Goal: Task Accomplishment & Management: Use online tool/utility

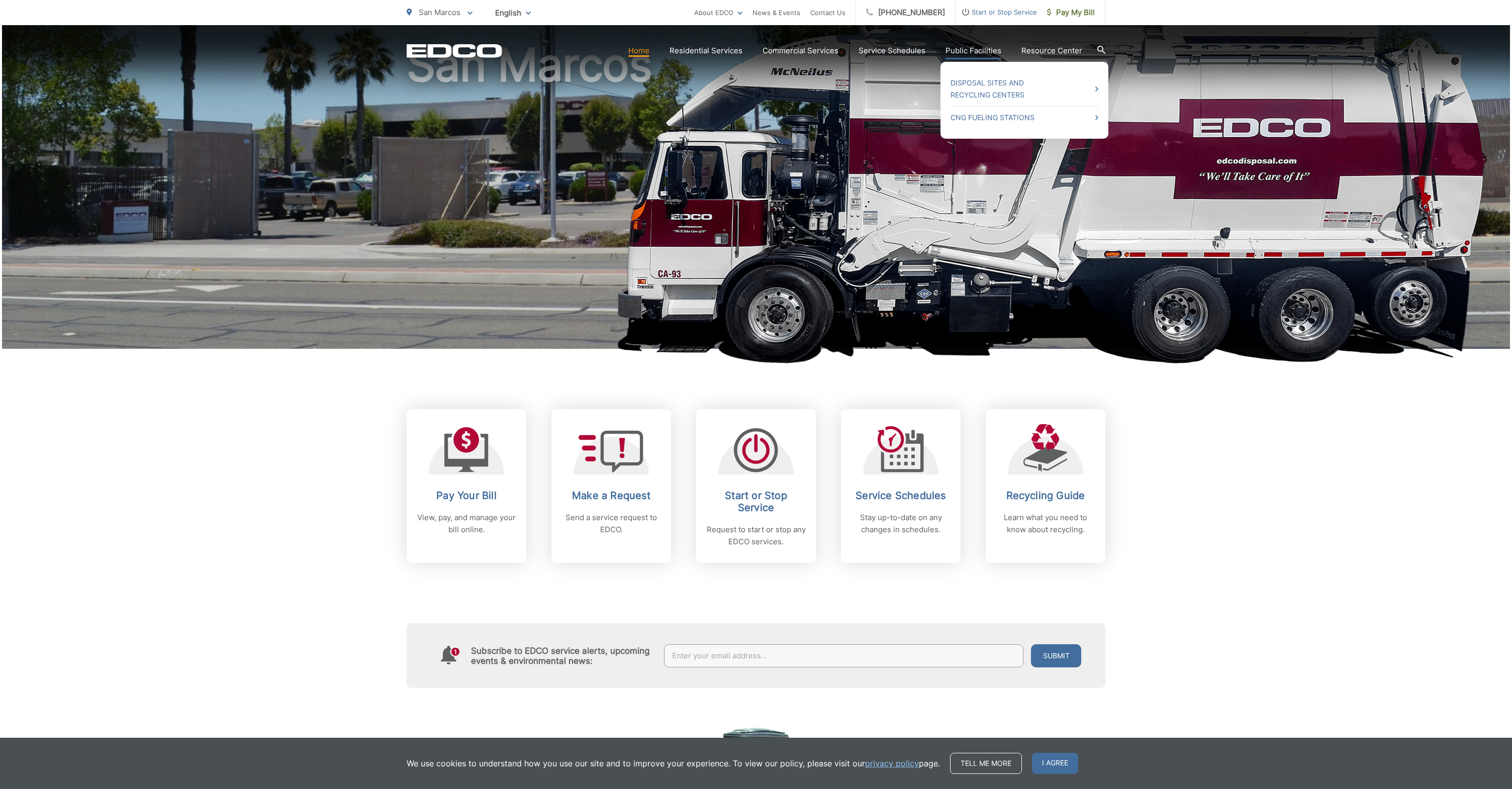
scroll to position [91, 0]
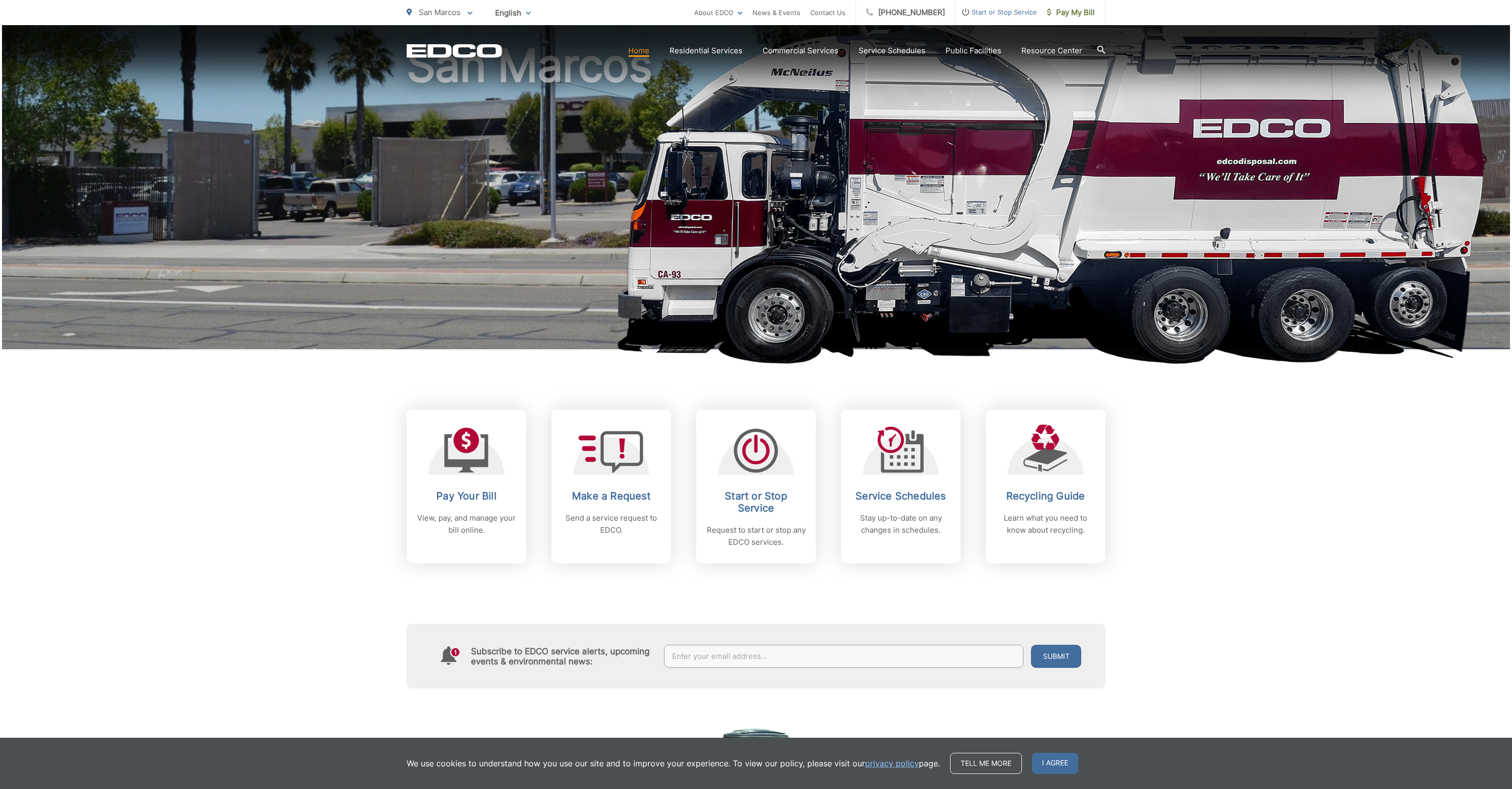
click at [504, 160] on h1 "San Marcos" at bounding box center [756, 199] width 699 height 318
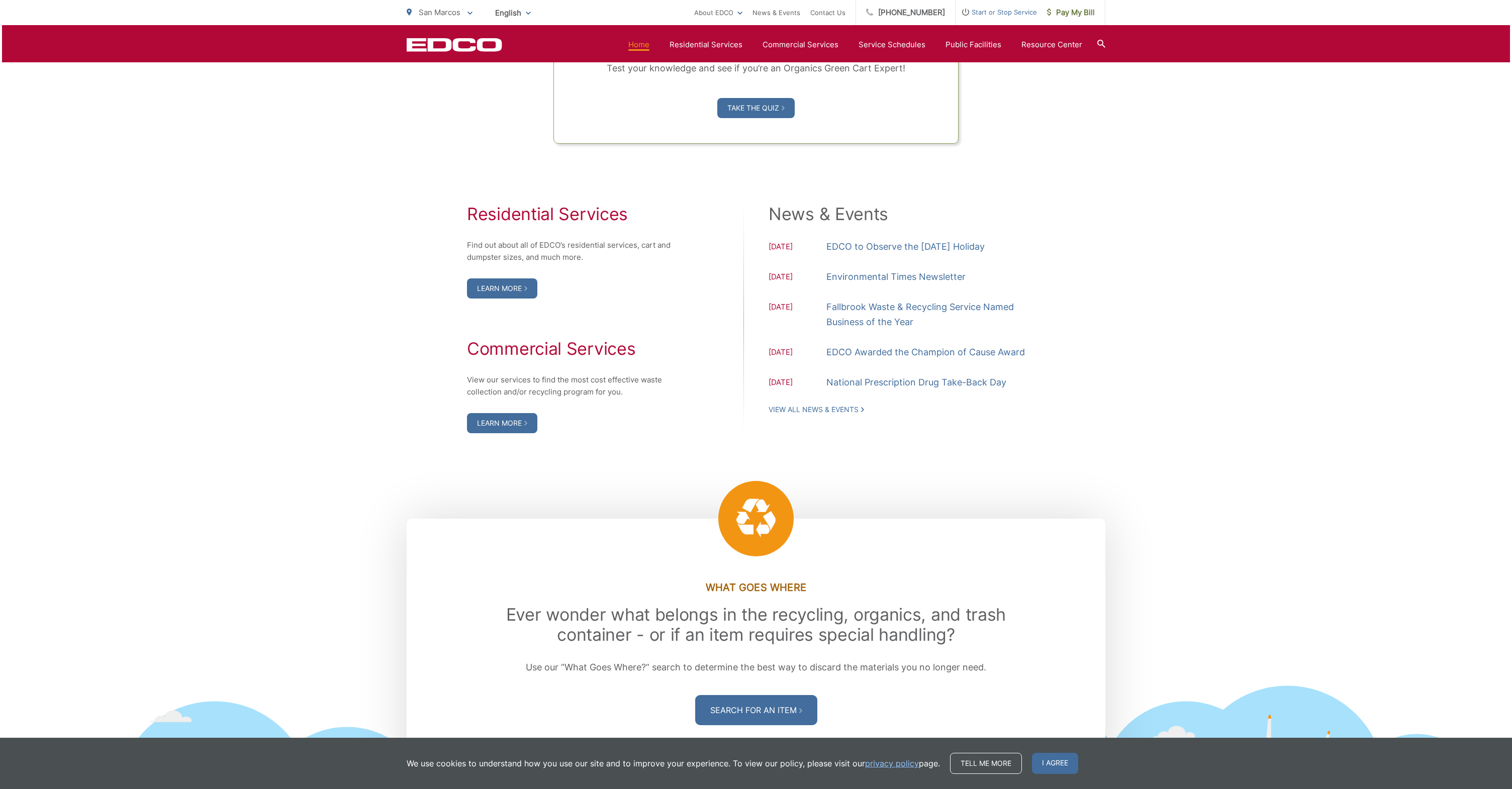
scroll to position [923, 0]
click at [515, 291] on link "Learn More" at bounding box center [502, 288] width 71 height 20
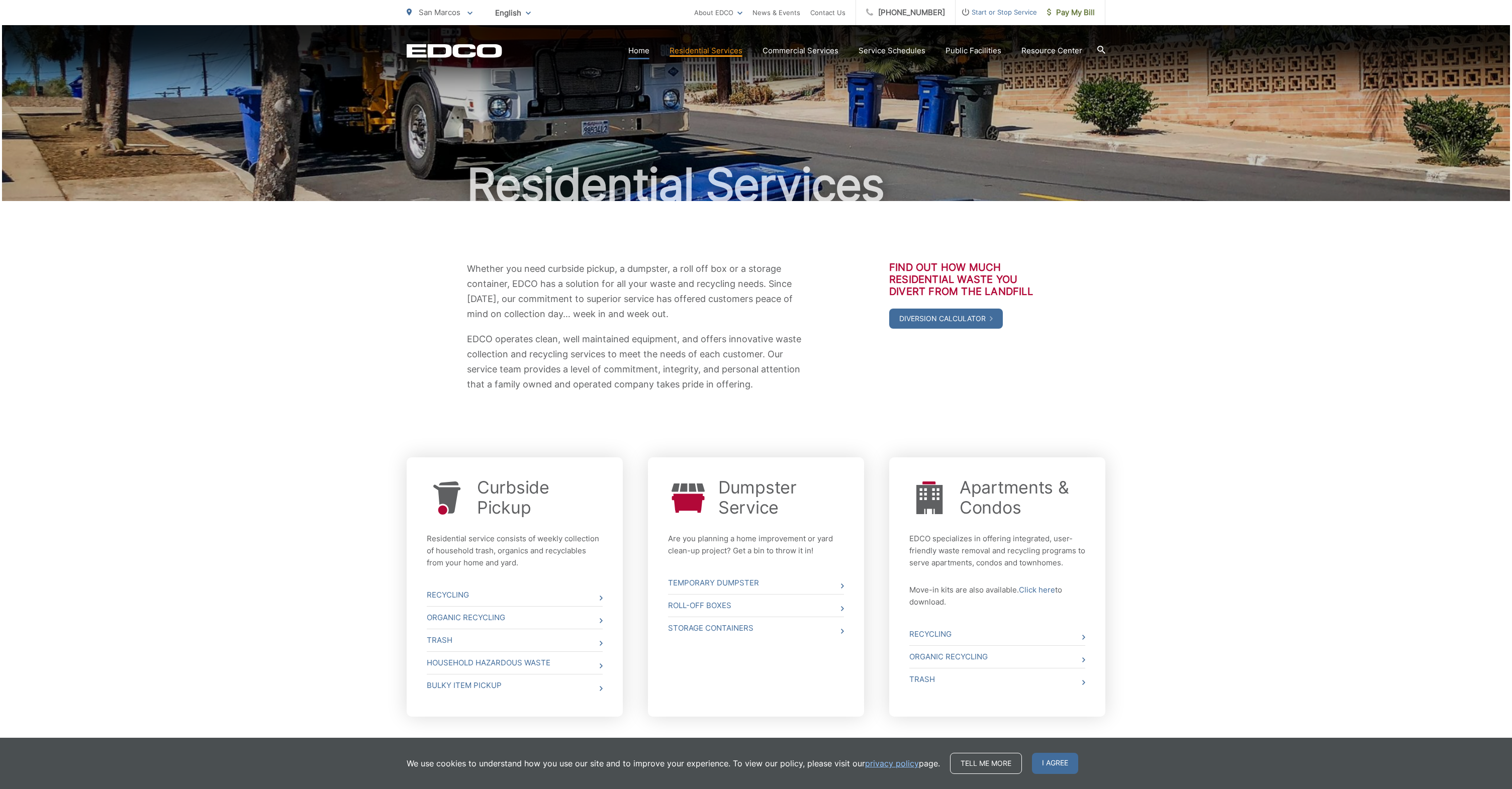
scroll to position [2, 0]
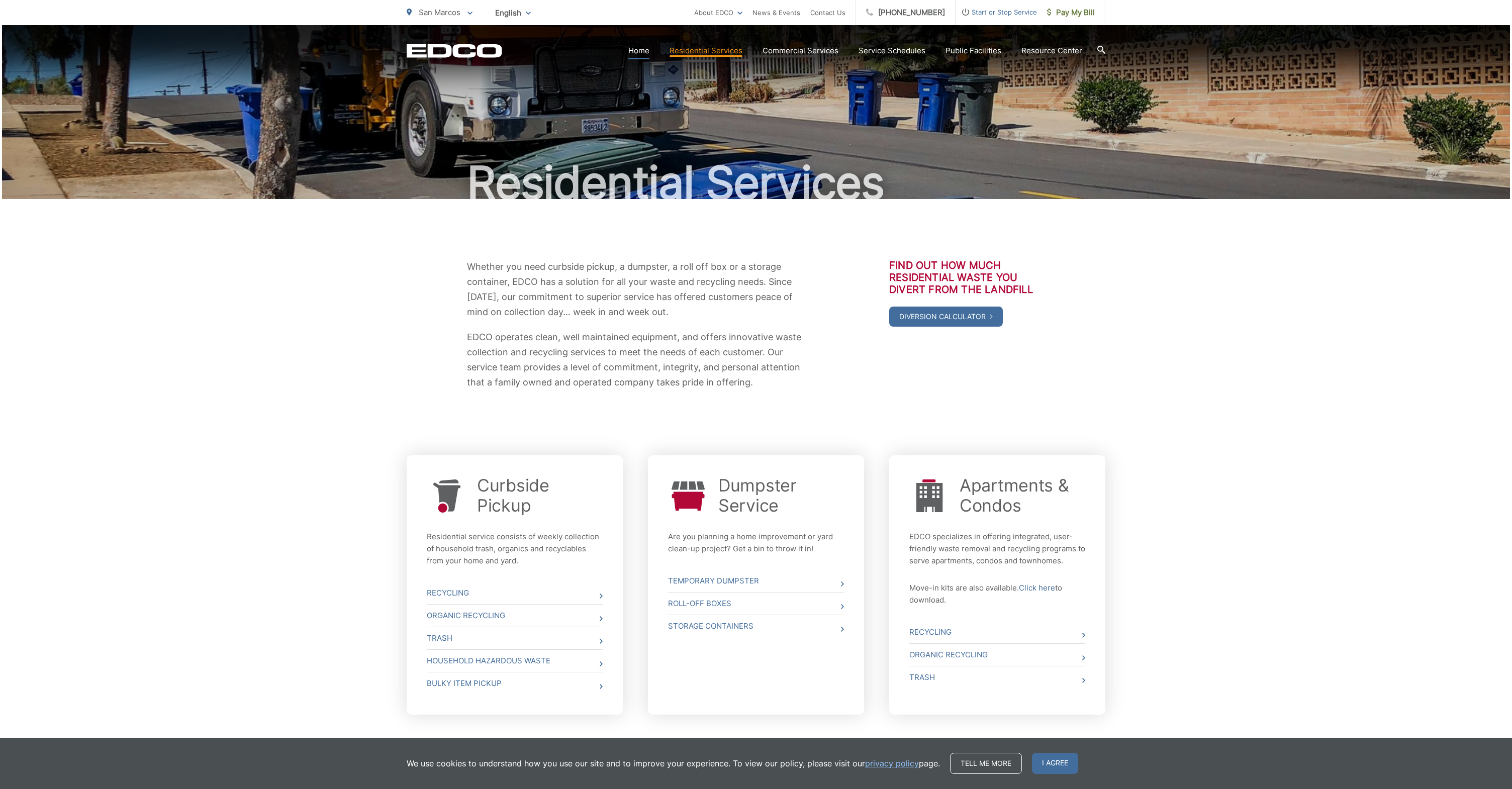
click at [646, 51] on link "Home" at bounding box center [639, 51] width 21 height 12
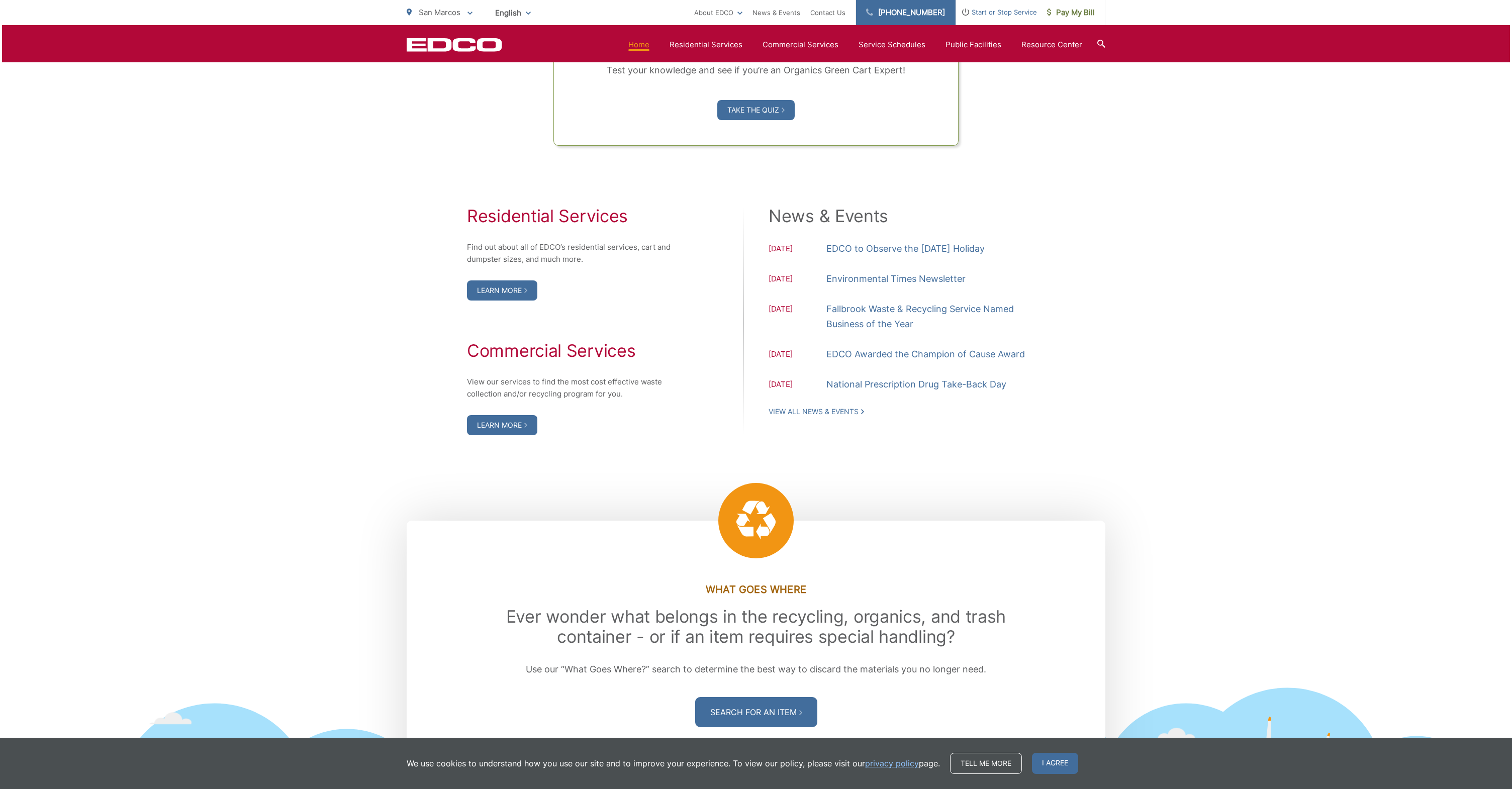
scroll to position [920, 0]
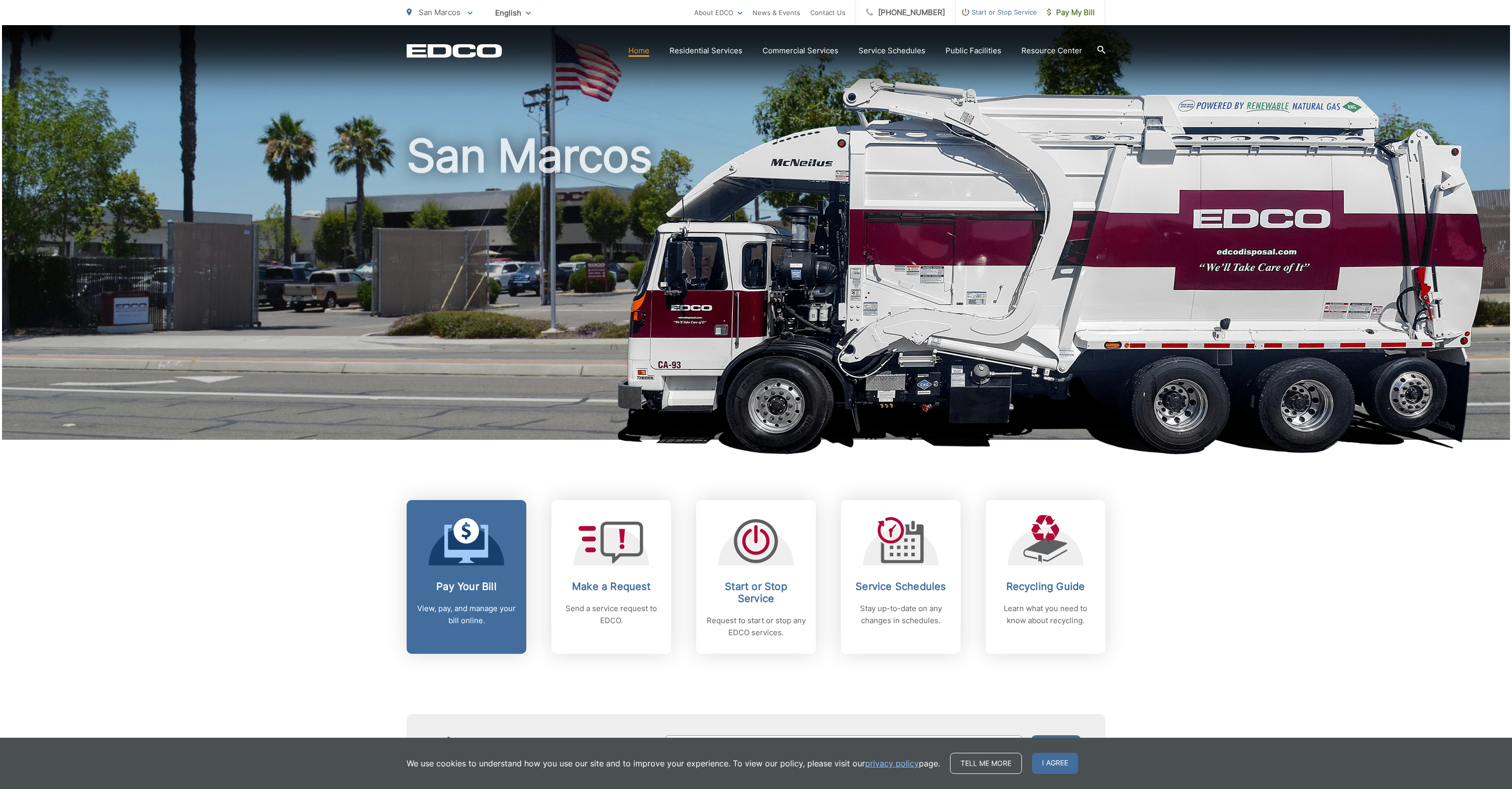
click at [432, 610] on p "View, pay, and manage your bill online." at bounding box center [466, 615] width 100 height 24
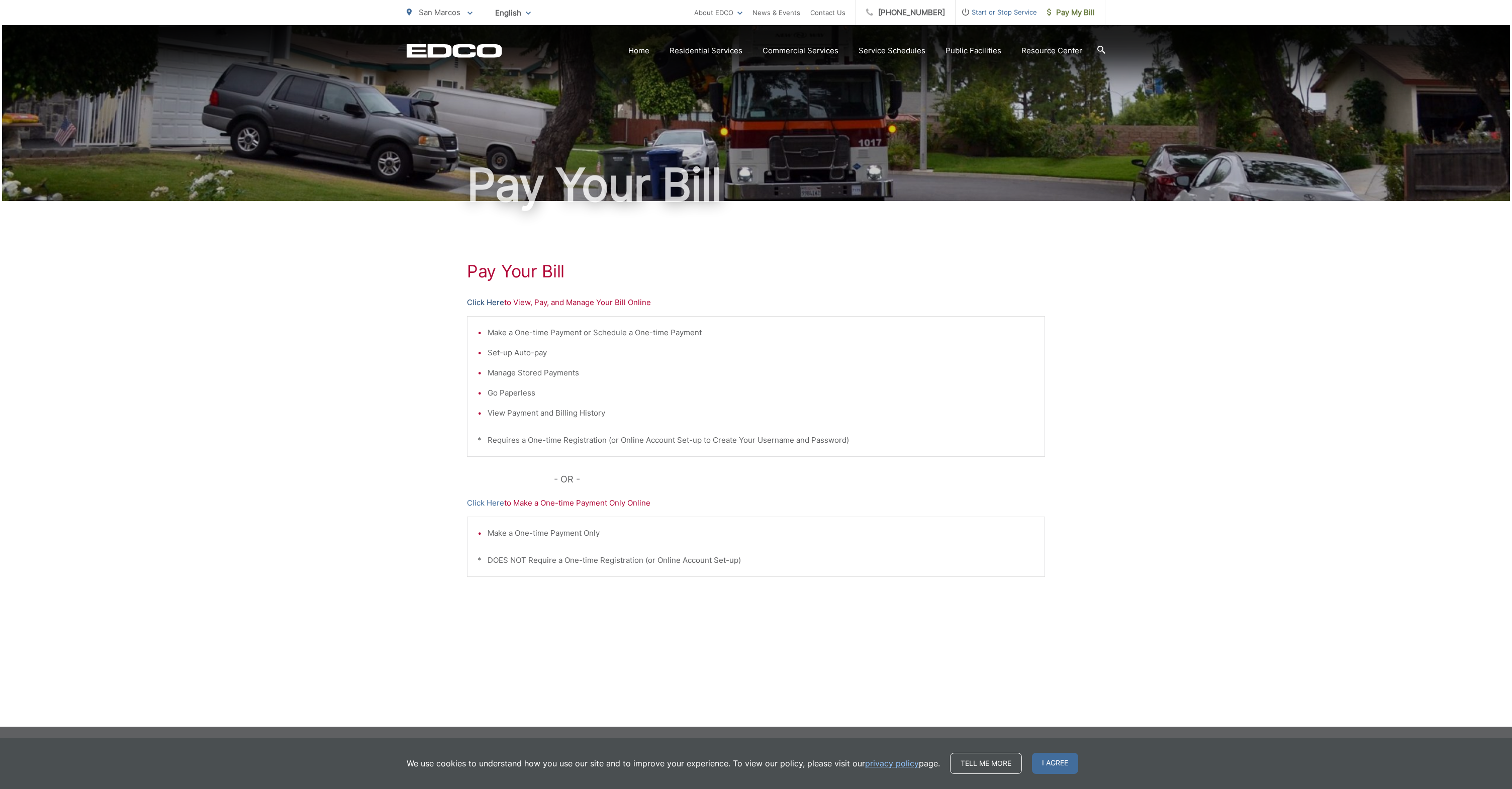
click at [491, 304] on link "Click Here" at bounding box center [486, 302] width 37 height 12
